Goal: Check status

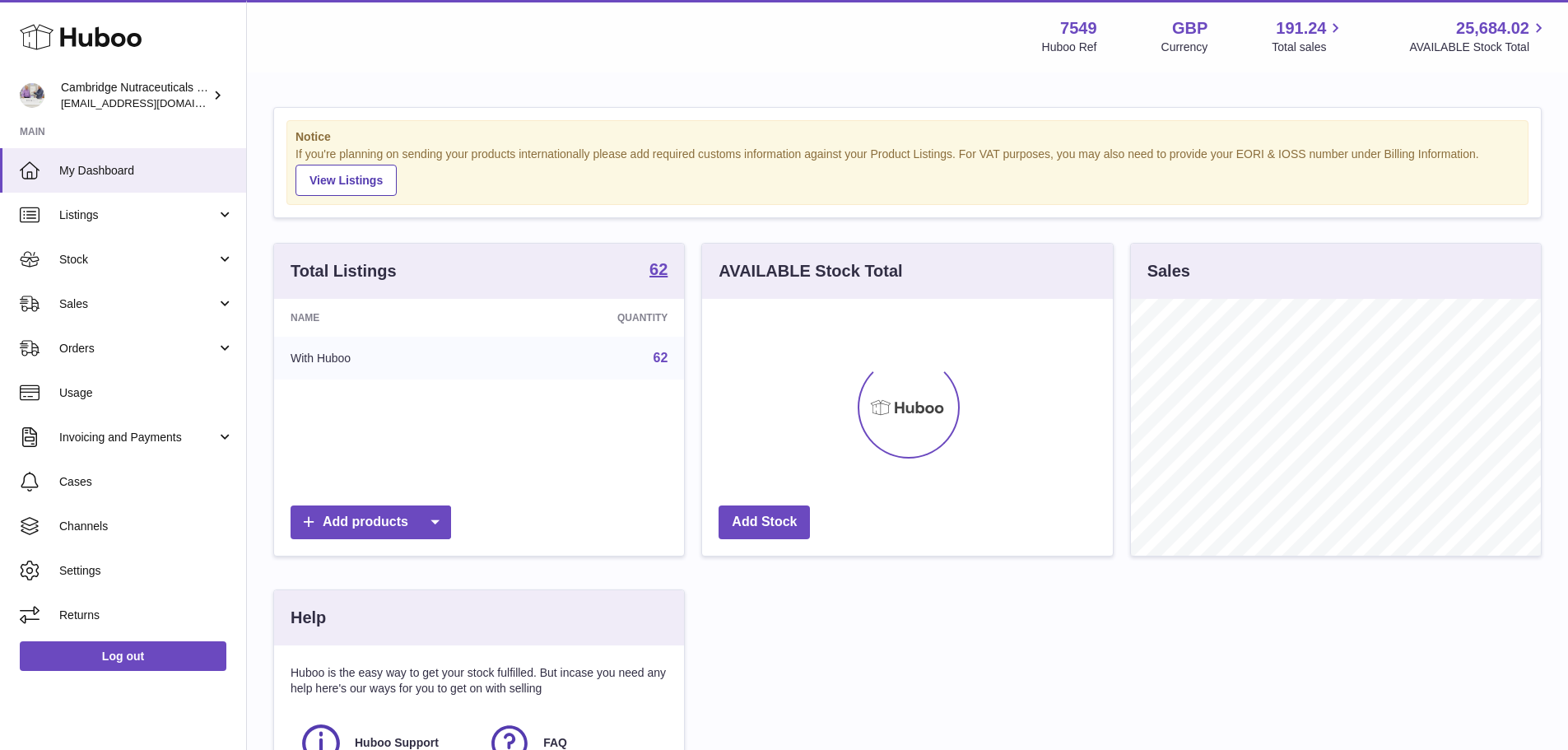
scroll to position [257, 411]
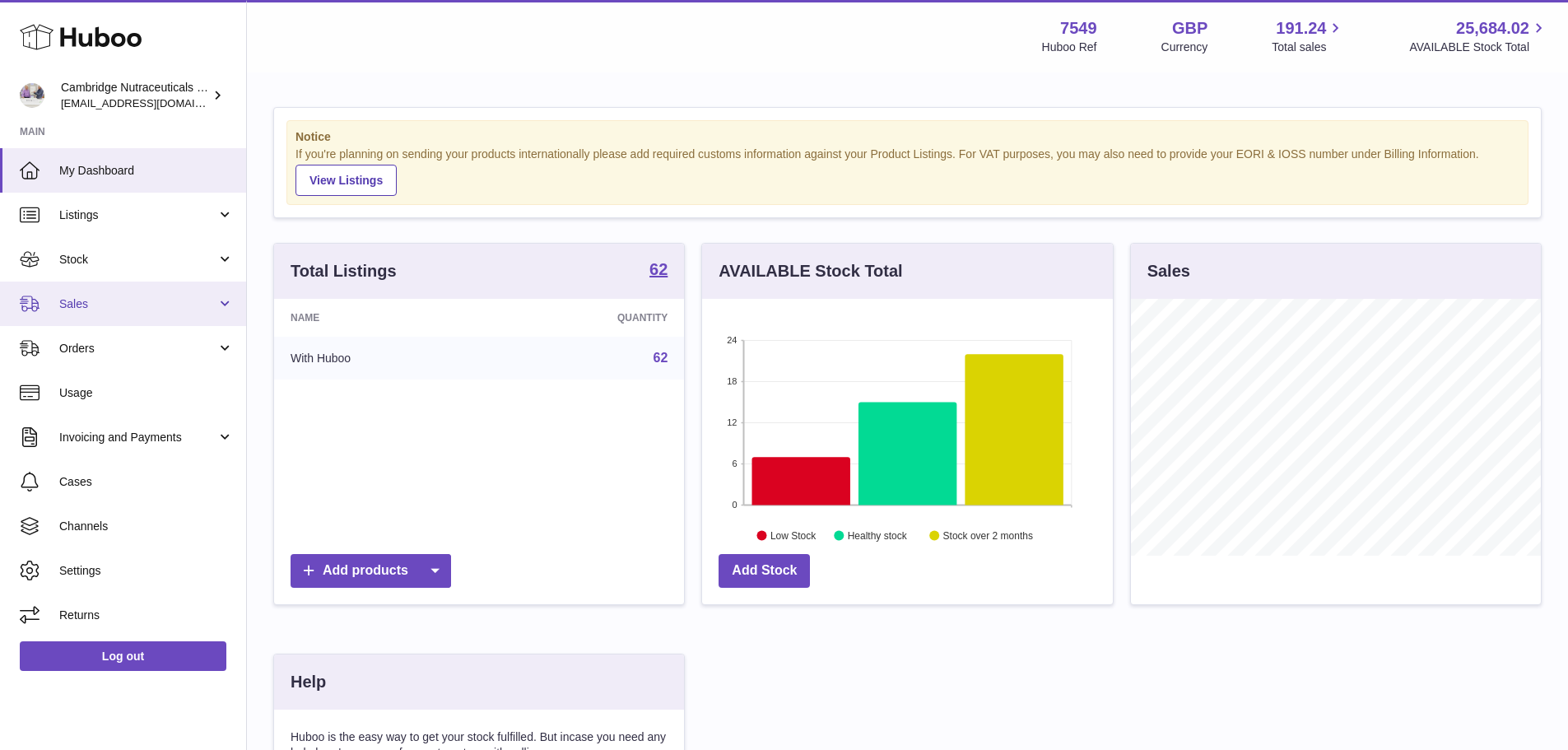
click at [152, 301] on span "Sales" at bounding box center [138, 305] width 157 height 16
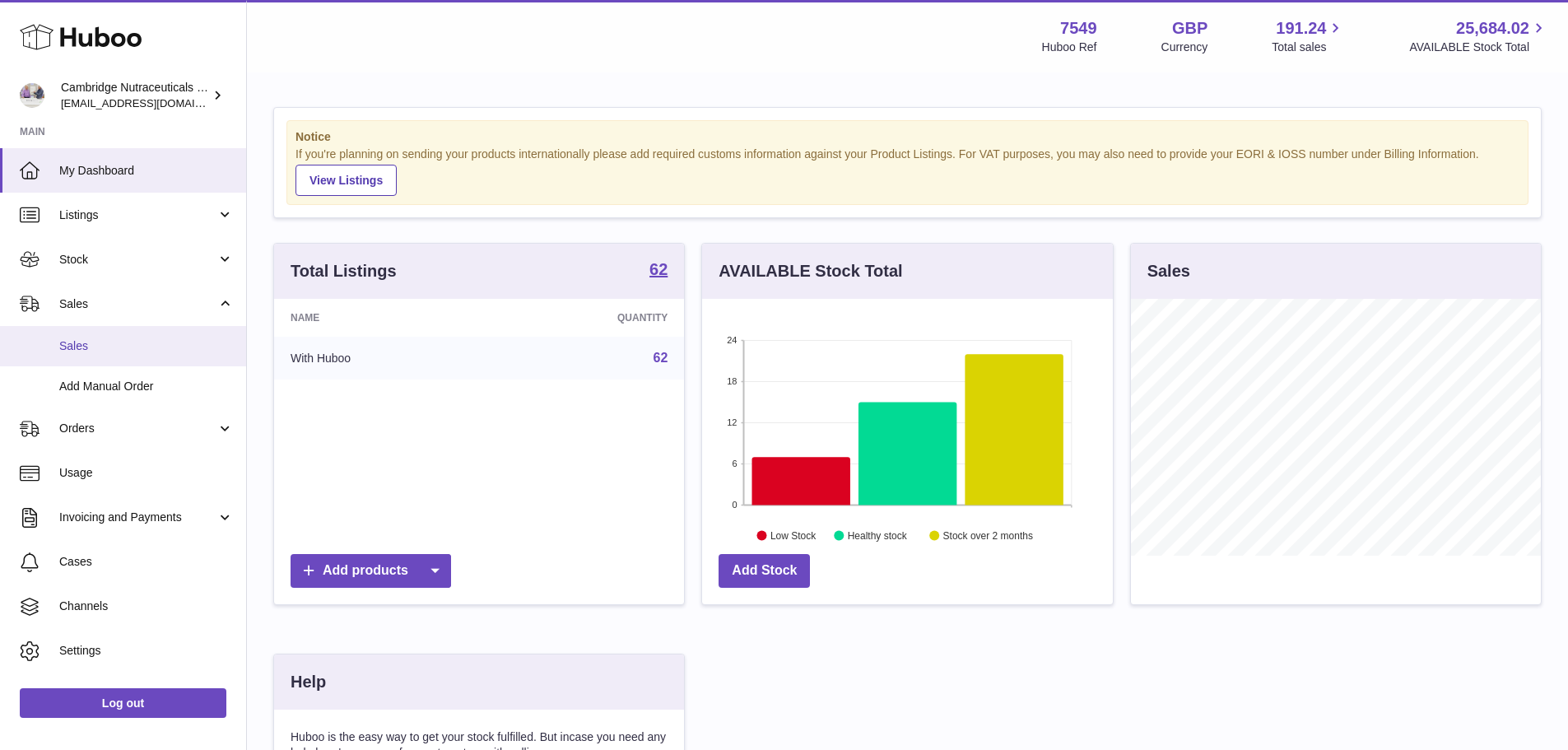
click at [134, 349] on span "Sales" at bounding box center [147, 346] width 175 height 16
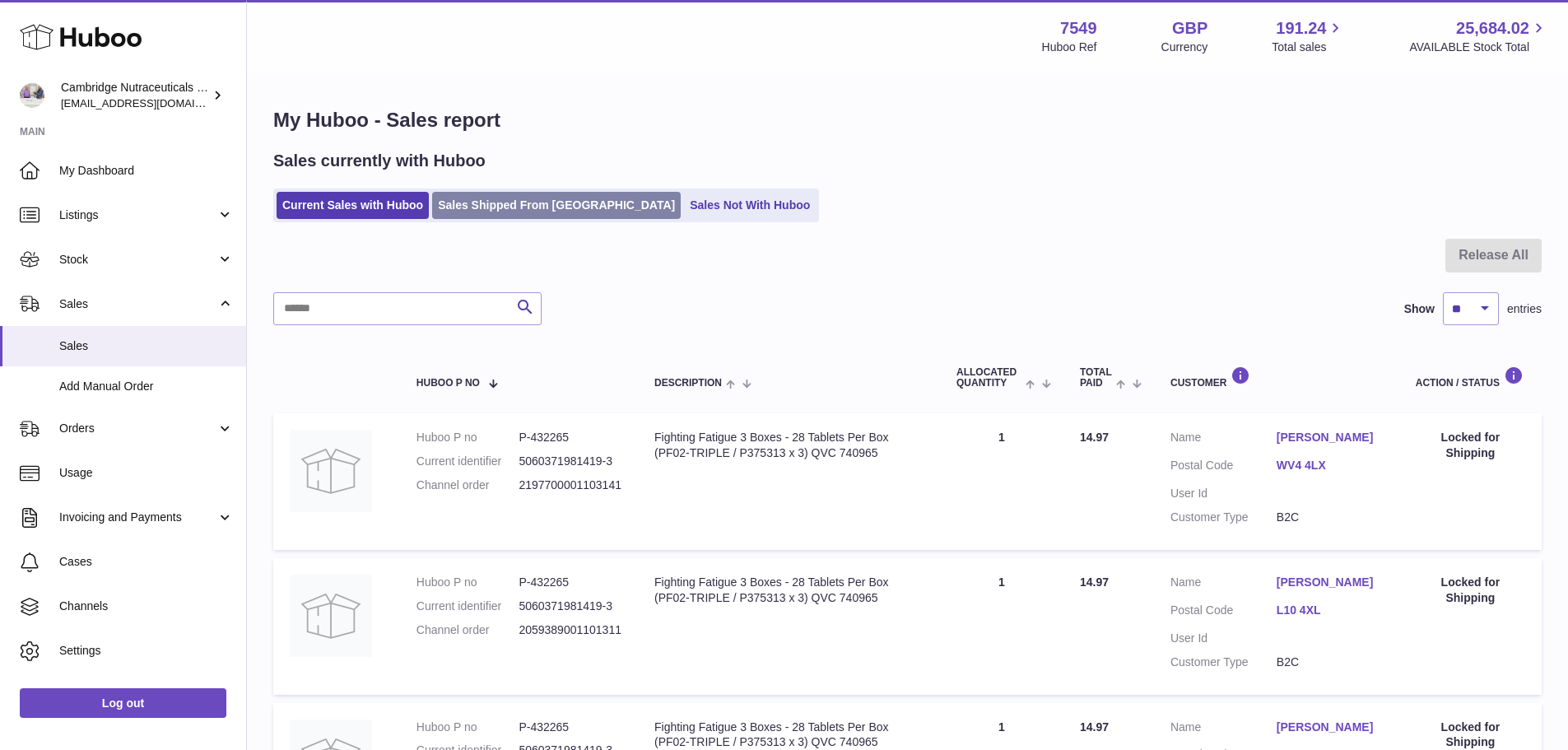
click at [550, 217] on link "Sales Shipped From [GEOGRAPHIC_DATA]" at bounding box center [556, 205] width 249 height 27
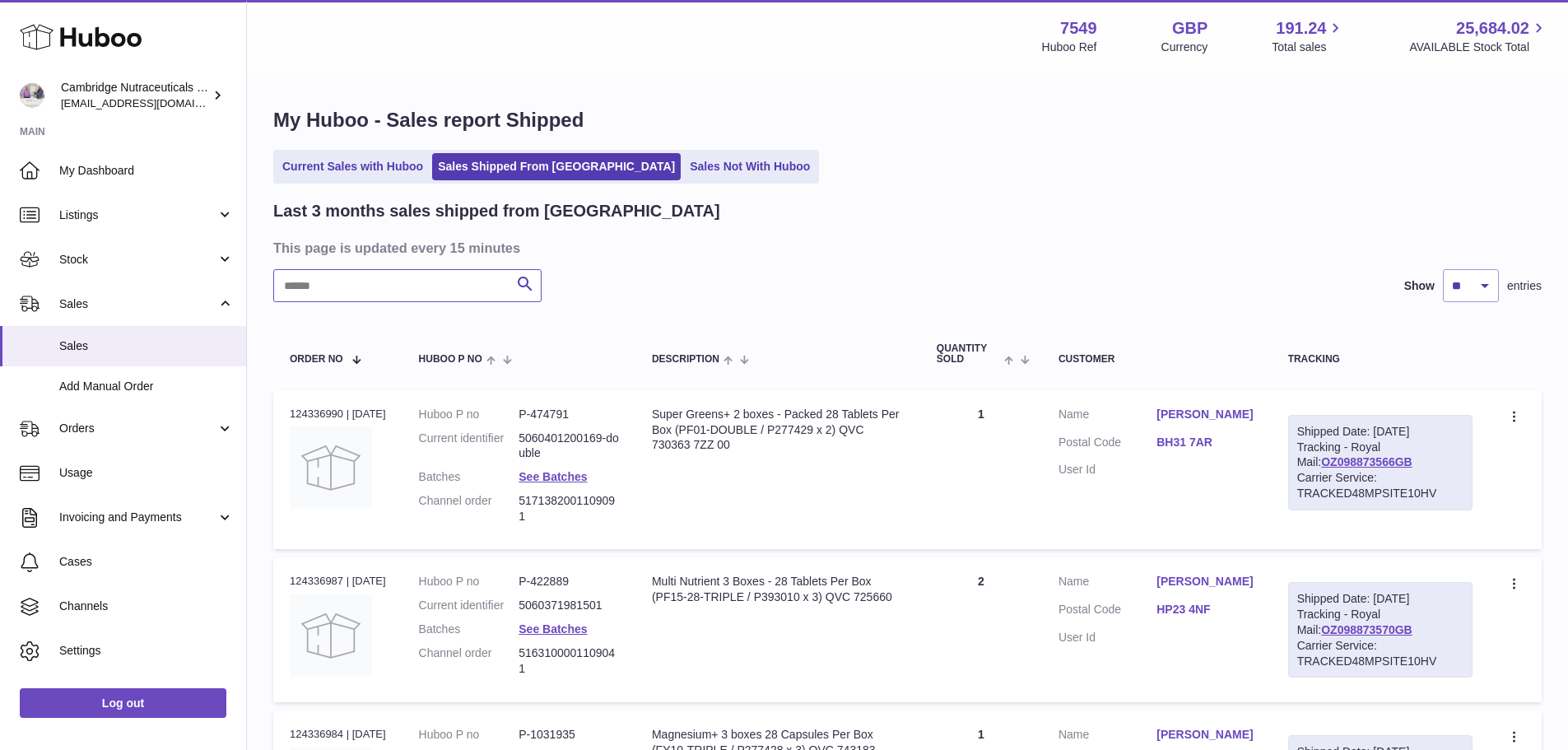
click at [400, 289] on input "text" at bounding box center [407, 285] width 268 height 33
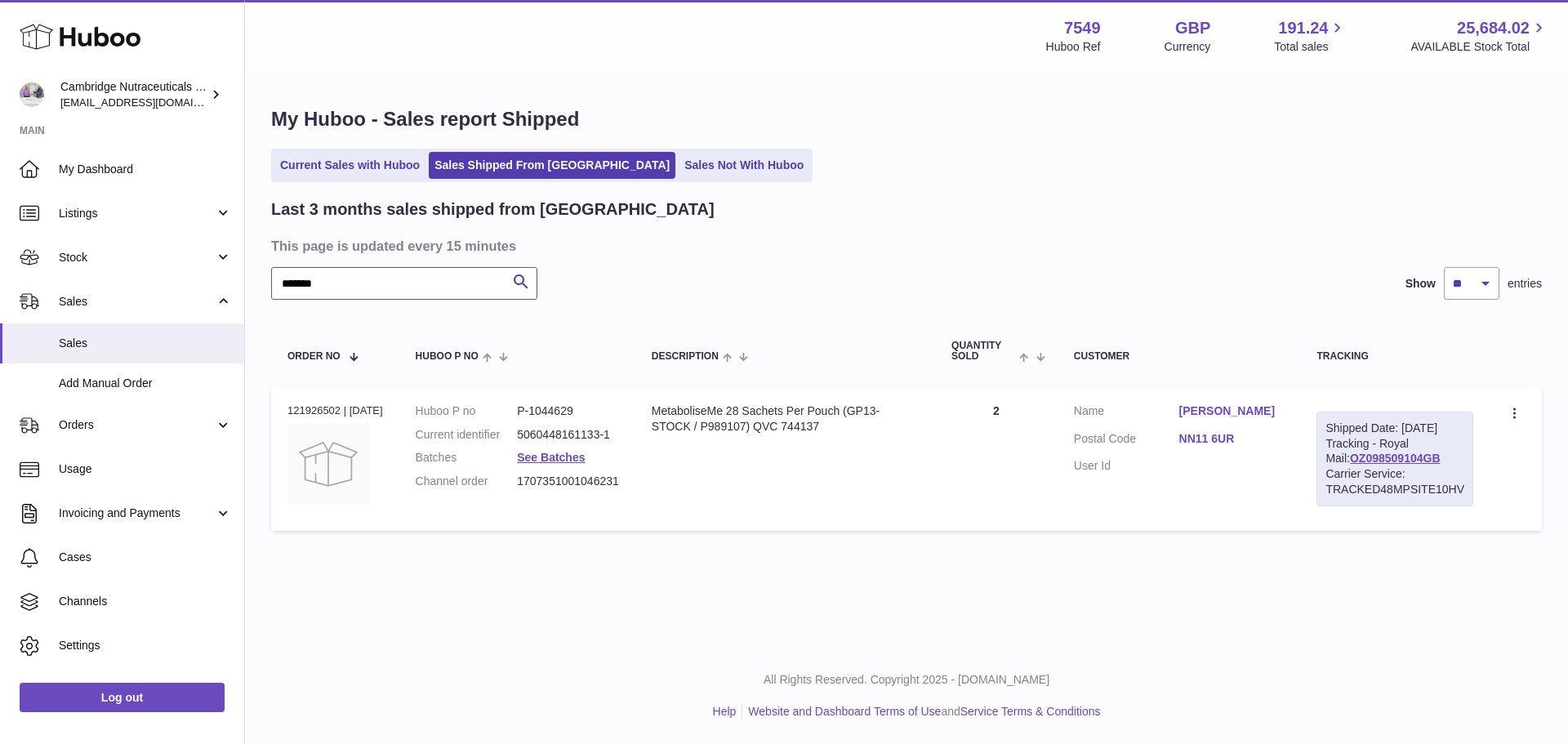
type input "*******"
click at [330, 405] on div "Order no 121926502 | 29th Jul" at bounding box center [335, 410] width 95 height 15
copy div "121926502"
